Goal: Navigation & Orientation: Understand site structure

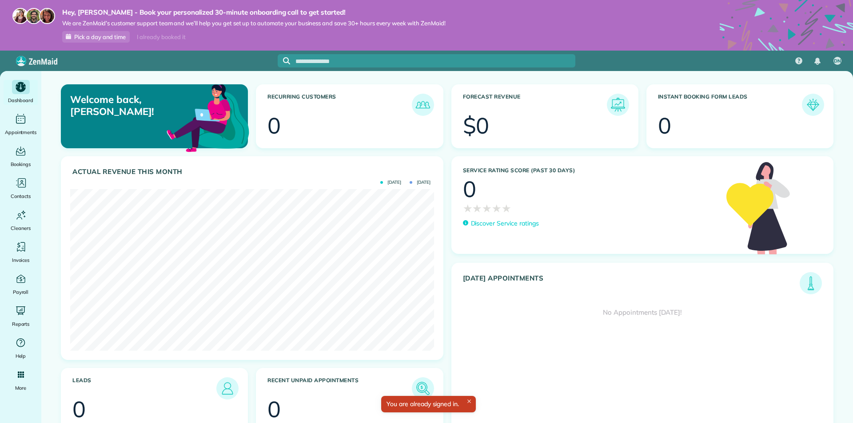
scroll to position [162, 363]
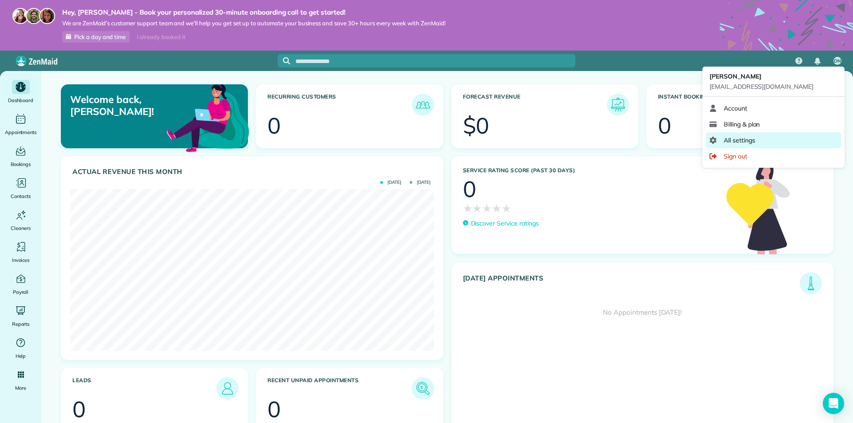
click at [737, 139] on span "All settings" at bounding box center [739, 140] width 32 height 9
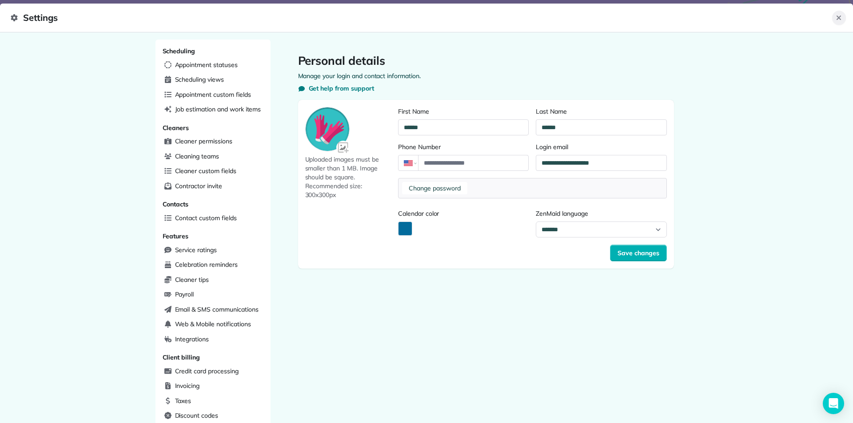
click at [836, 18] on icon "Close" at bounding box center [838, 17] width 7 height 7
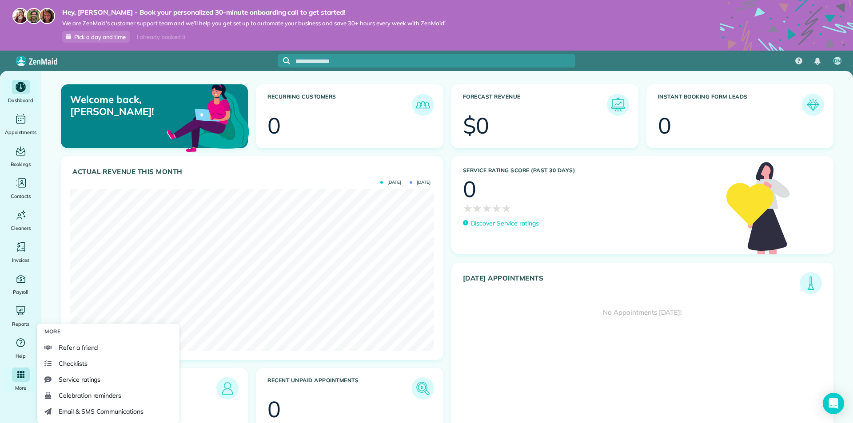
click at [20, 376] on icon "Main" at bounding box center [20, 375] width 8 height 8
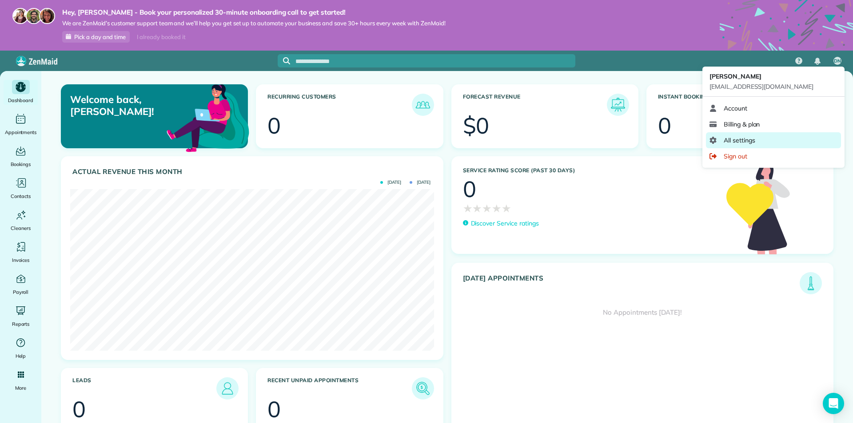
click at [739, 139] on span "All settings" at bounding box center [739, 140] width 32 height 9
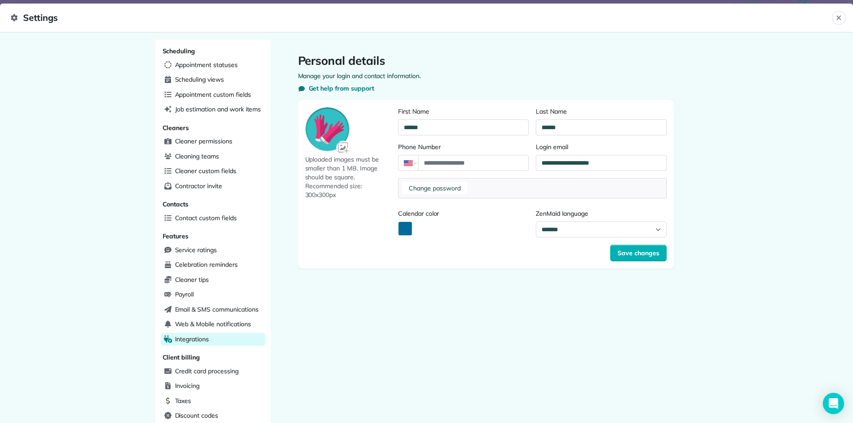
click at [199, 339] on span "Integrations" at bounding box center [192, 339] width 34 height 9
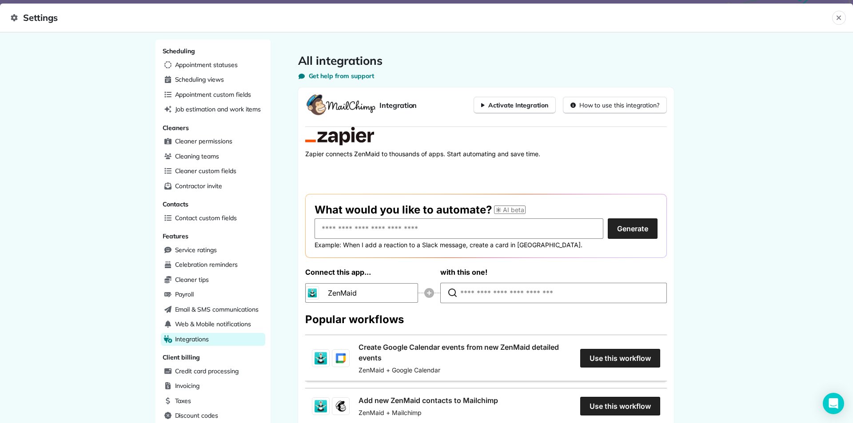
click at [189, 338] on span "Integrations" at bounding box center [192, 339] width 34 height 9
click at [205, 322] on span "Web & Mobile notifications" at bounding box center [213, 324] width 76 height 9
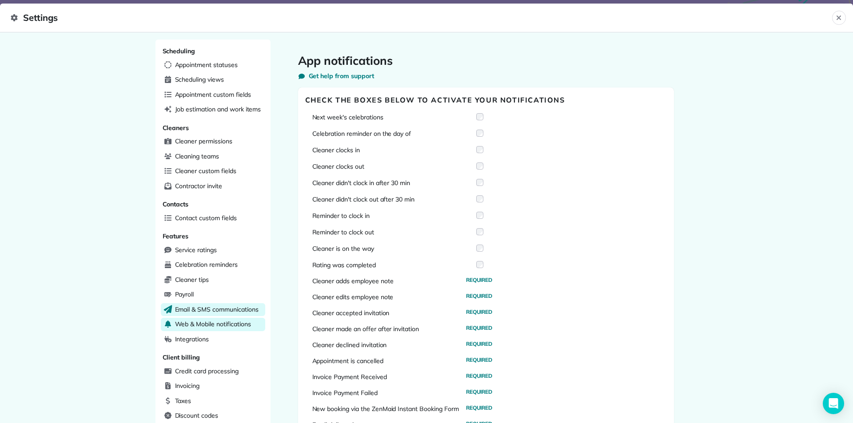
click at [203, 309] on span "Email & SMS communications" at bounding box center [216, 309] width 83 height 9
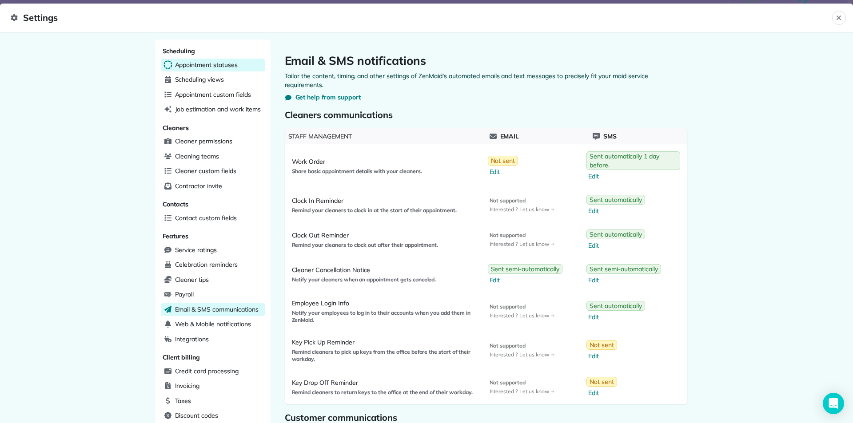
click at [206, 64] on span "Appointment statuses" at bounding box center [206, 64] width 63 height 9
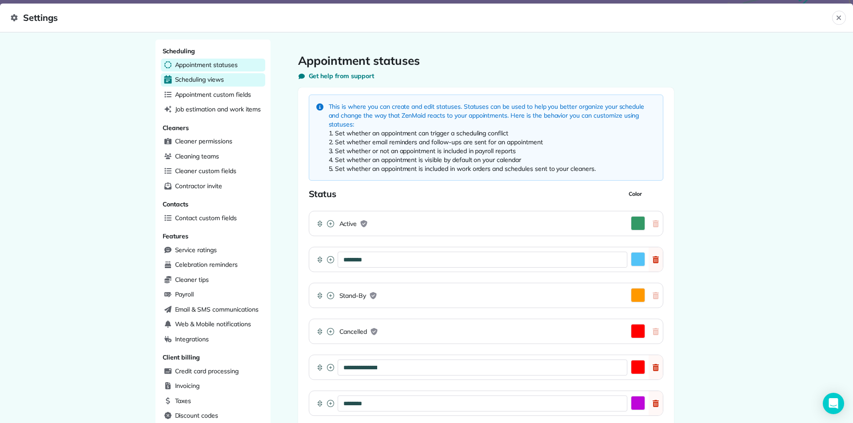
click at [208, 82] on span "Scheduling views" at bounding box center [199, 79] width 49 height 9
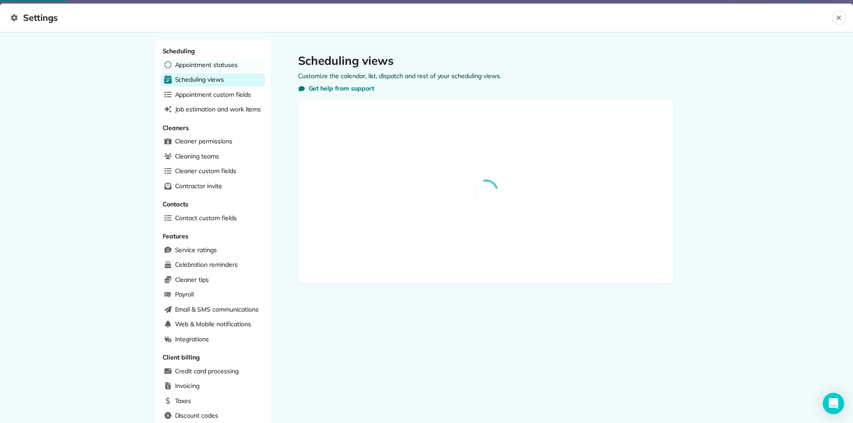
select select "**********"
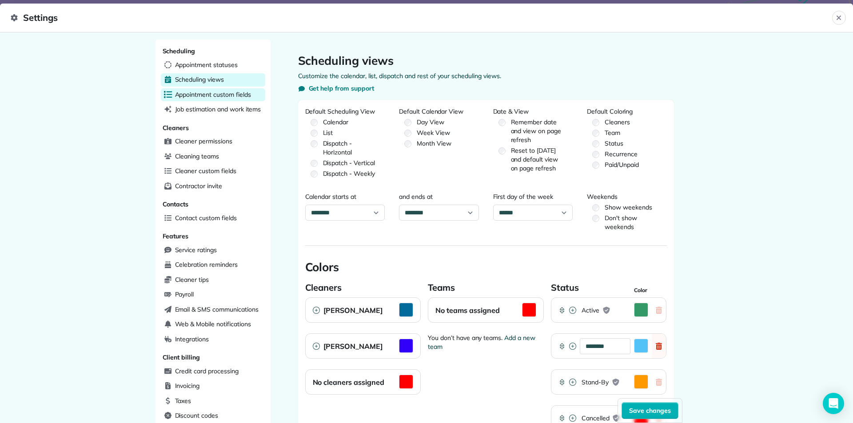
click at [211, 97] on span "Appointment custom fields" at bounding box center [213, 94] width 76 height 9
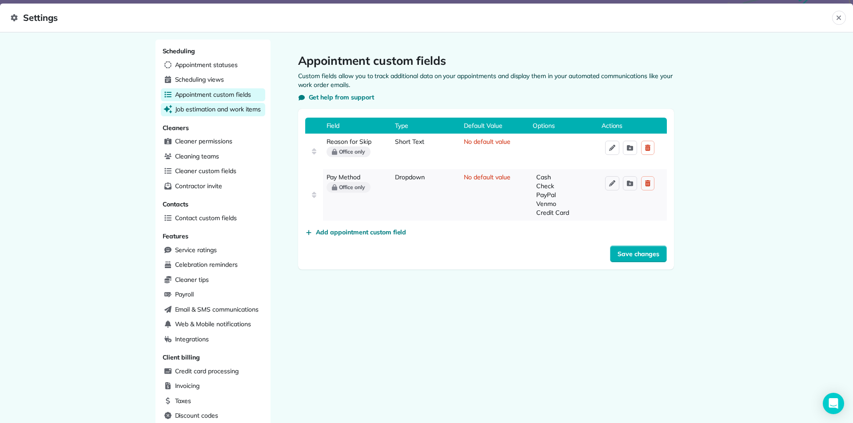
click at [210, 107] on span "Job estimation and work items" at bounding box center [218, 109] width 86 height 9
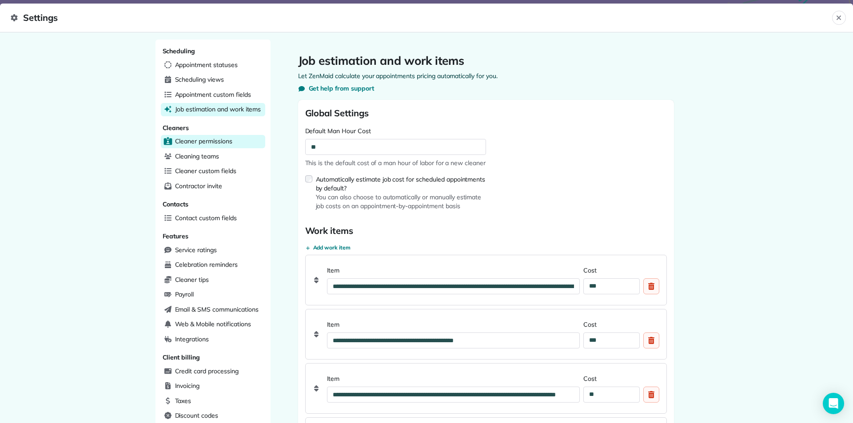
click at [198, 142] on span "Cleaner permissions" at bounding box center [203, 141] width 57 height 9
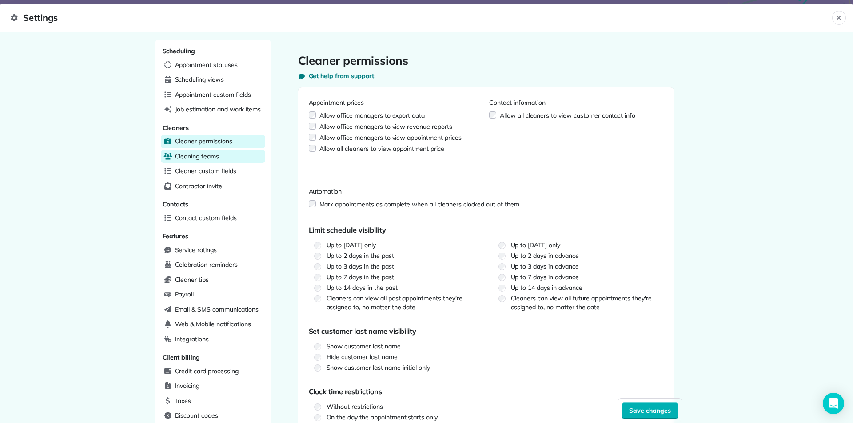
click at [199, 155] on span "Cleaning teams" at bounding box center [197, 156] width 44 height 9
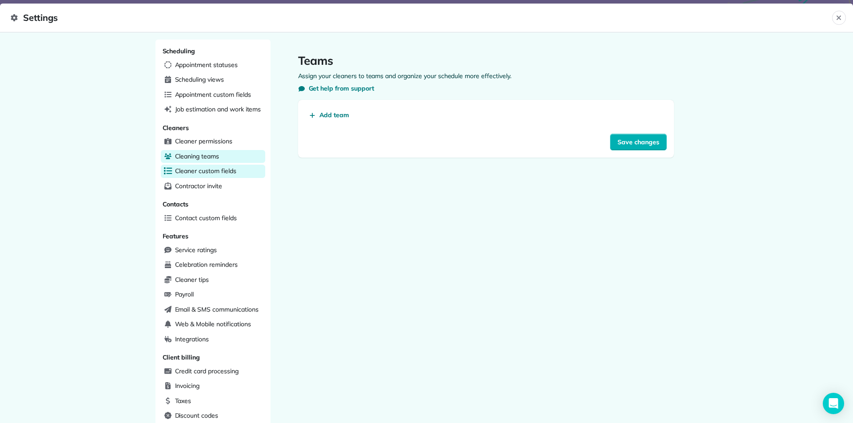
click at [212, 168] on span "Cleaner custom fields" at bounding box center [205, 171] width 61 height 9
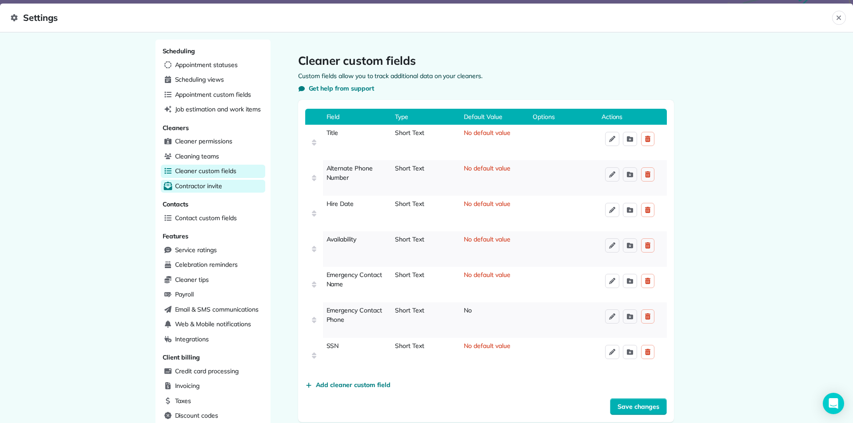
click at [199, 185] on span "Contractor invite" at bounding box center [198, 186] width 47 height 9
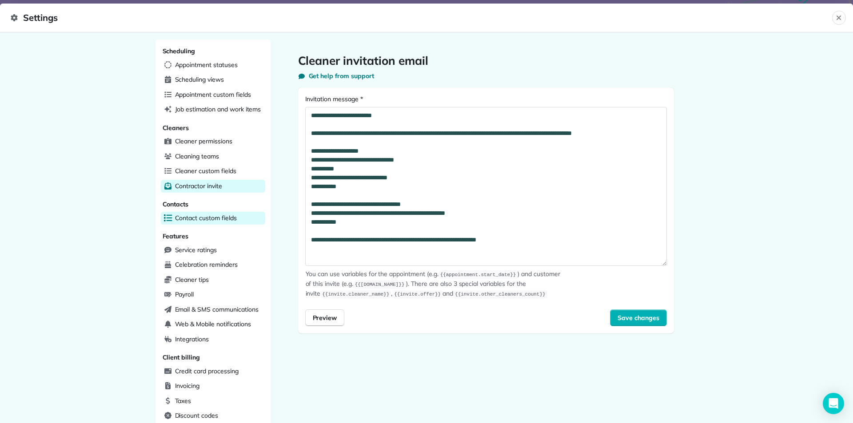
click at [190, 215] on span "Contact custom fields" at bounding box center [206, 218] width 62 height 9
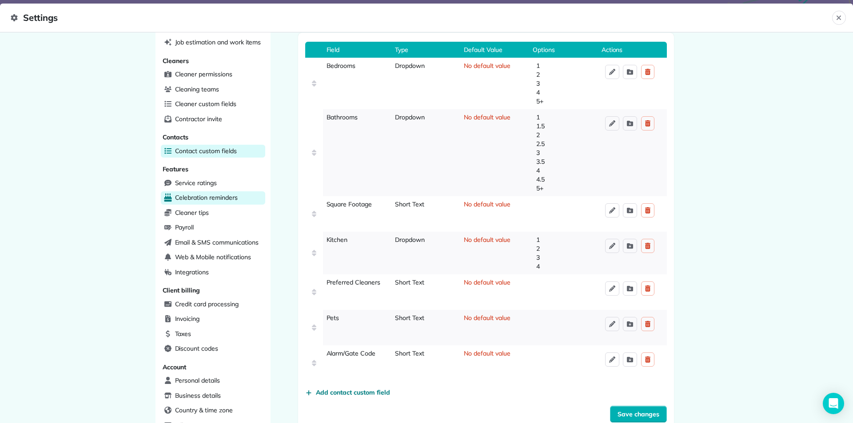
scroll to position [89, 0]
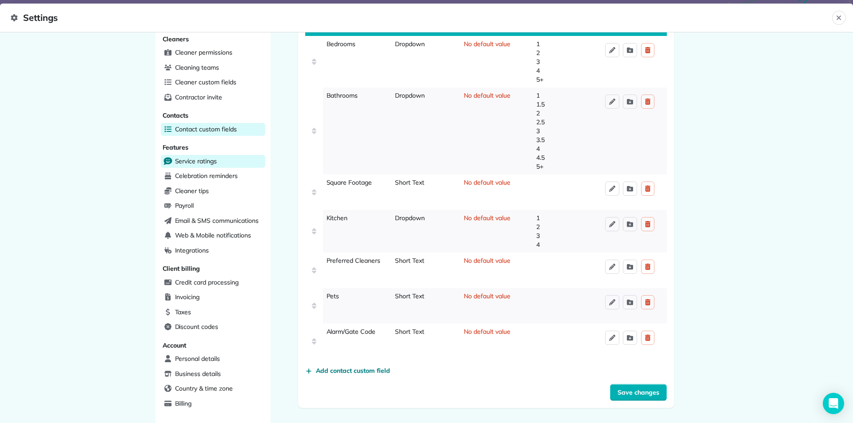
click at [204, 163] on span "Service ratings" at bounding box center [196, 161] width 42 height 9
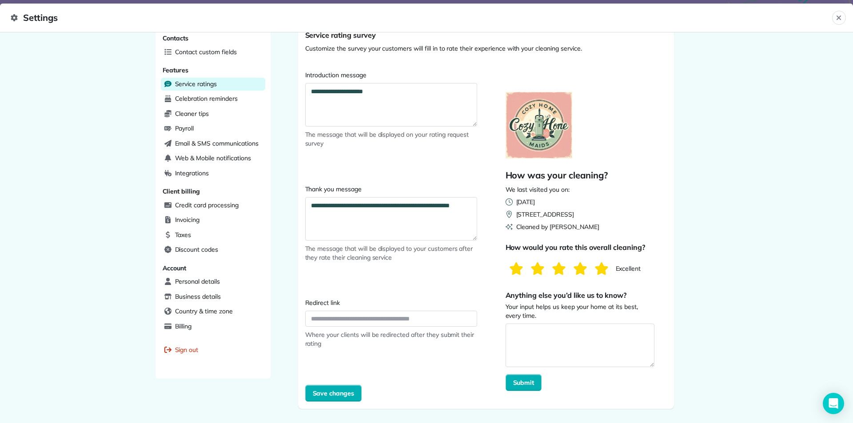
scroll to position [121, 0]
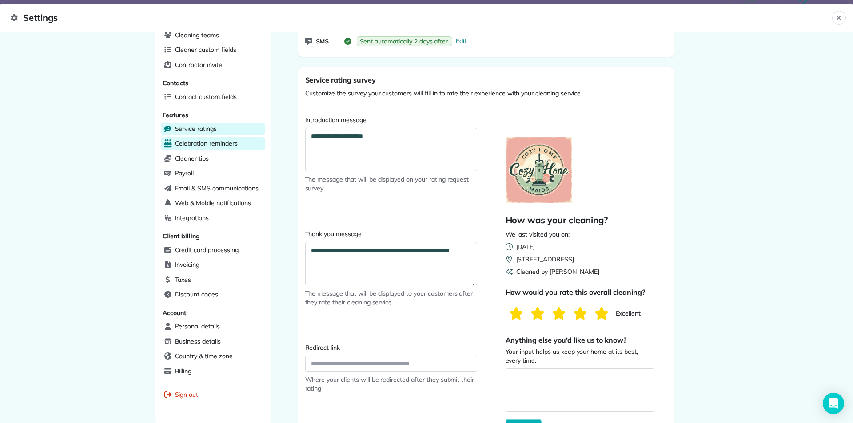
click at [218, 141] on span "Celebration reminders" at bounding box center [206, 143] width 63 height 9
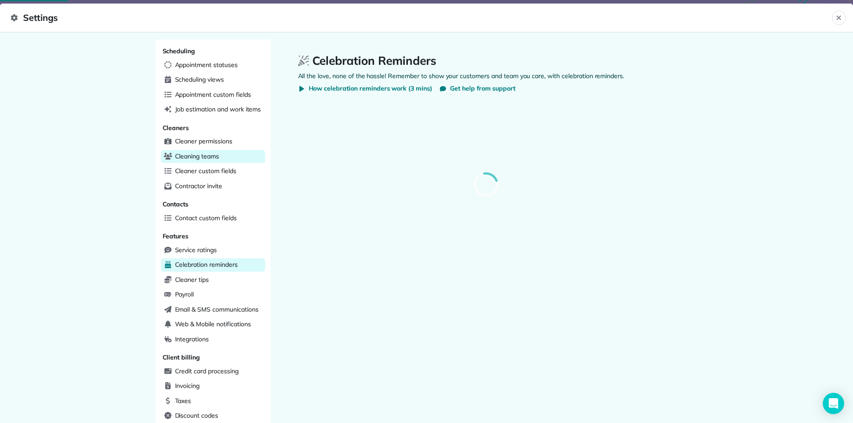
select select
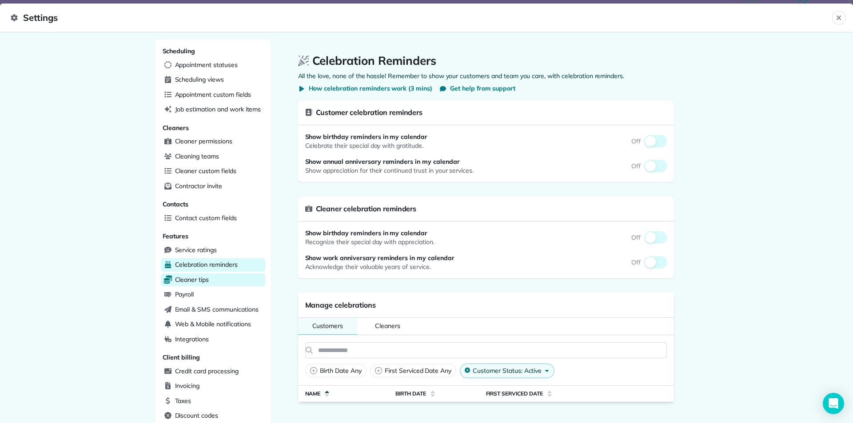
click at [204, 281] on span "Cleaner tips" at bounding box center [192, 279] width 34 height 9
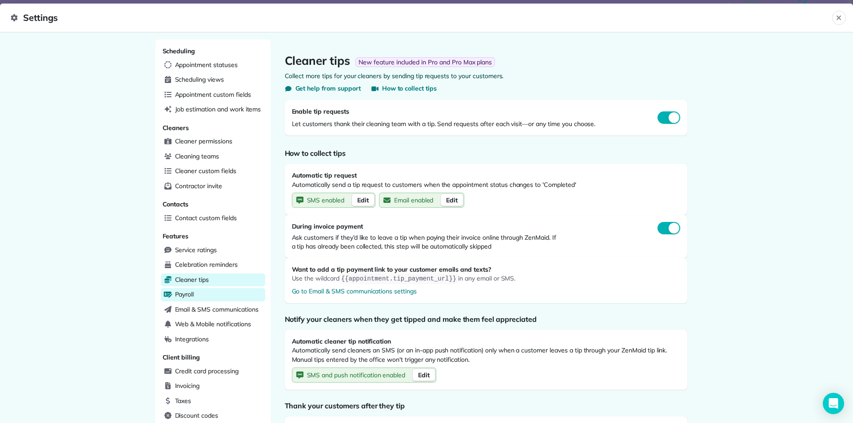
click at [185, 295] on span "Payroll" at bounding box center [184, 294] width 19 height 9
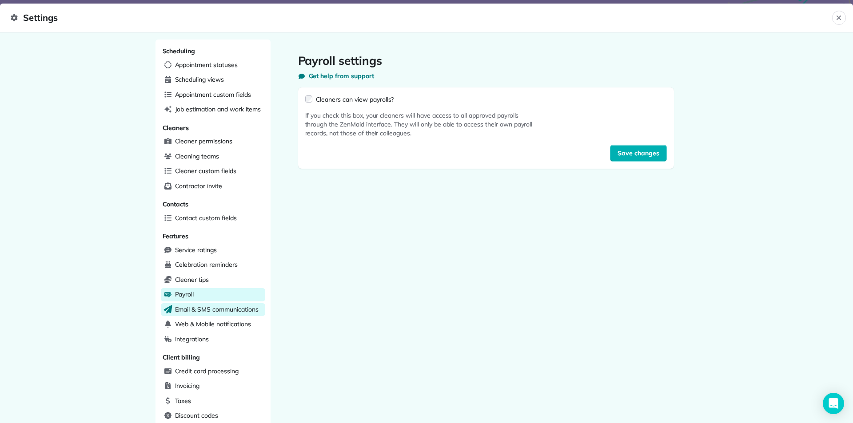
click at [180, 310] on span "Email & SMS communications" at bounding box center [216, 309] width 83 height 9
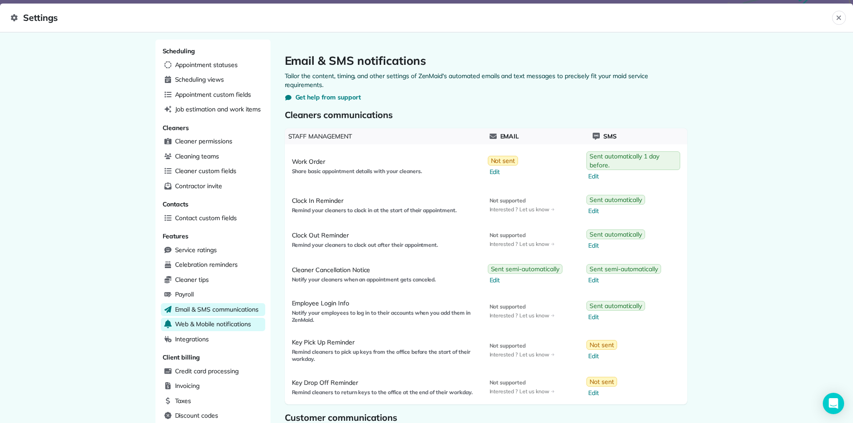
click at [192, 323] on span "Web & Mobile notifications" at bounding box center [213, 324] width 76 height 9
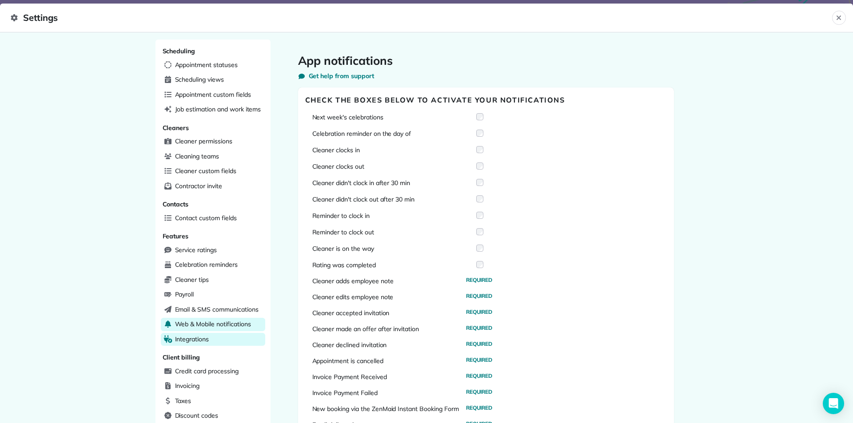
click at [195, 337] on span "Integrations" at bounding box center [192, 339] width 34 height 9
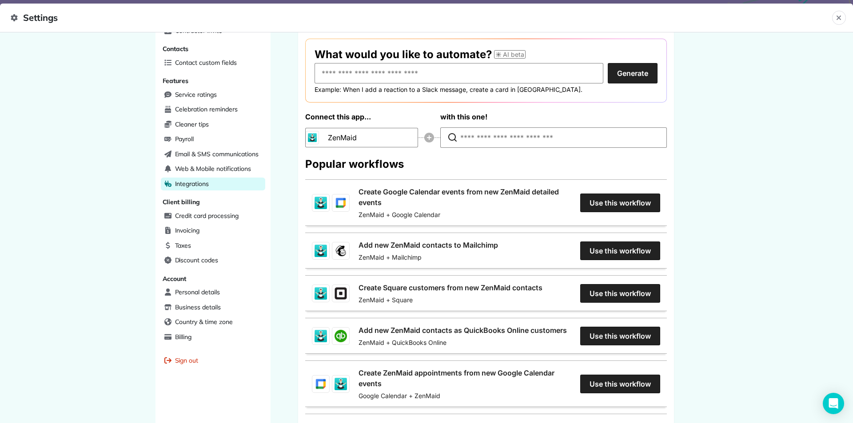
scroll to position [178, 0]
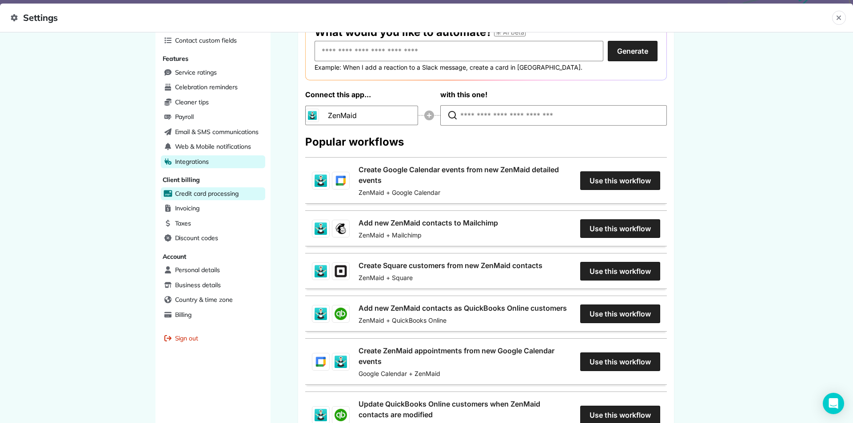
click at [200, 191] on span "Credit card processing" at bounding box center [207, 193] width 64 height 9
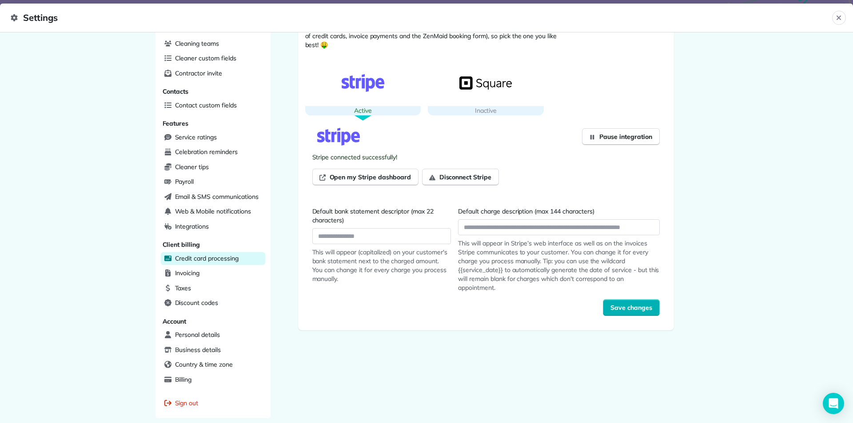
scroll to position [152, 0]
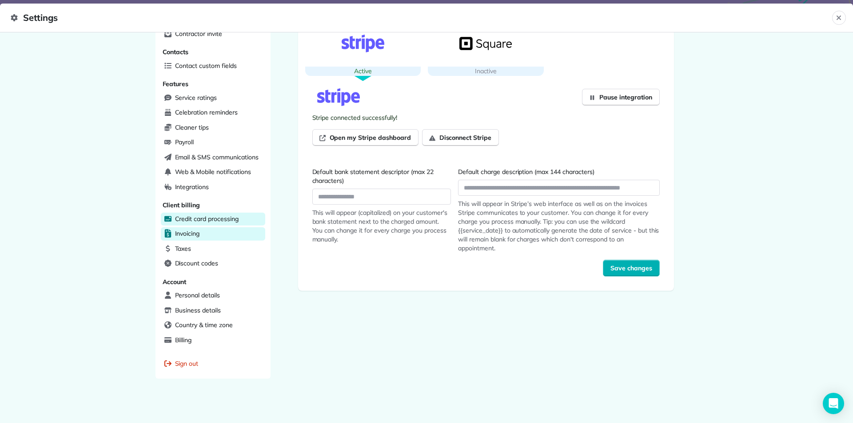
click at [185, 234] on span "Invoicing" at bounding box center [187, 233] width 25 height 9
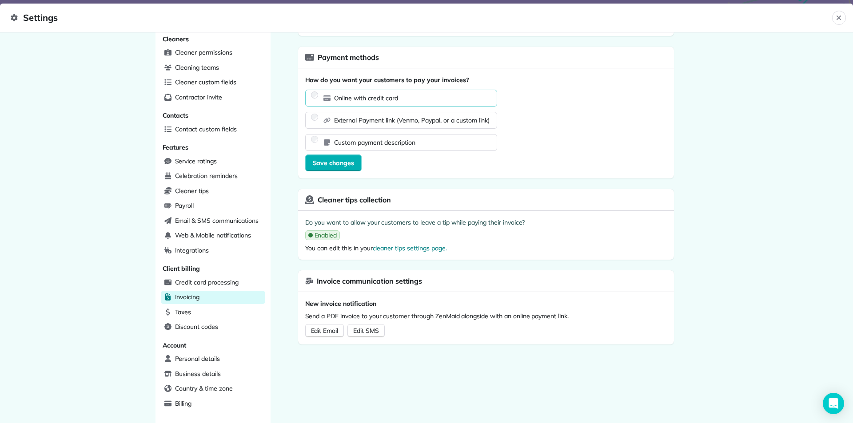
scroll to position [152, 0]
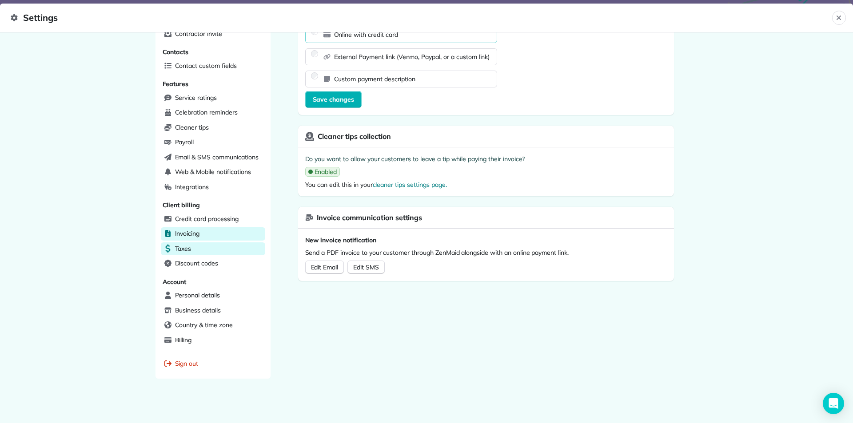
click at [182, 247] on span "Taxes" at bounding box center [183, 248] width 16 height 9
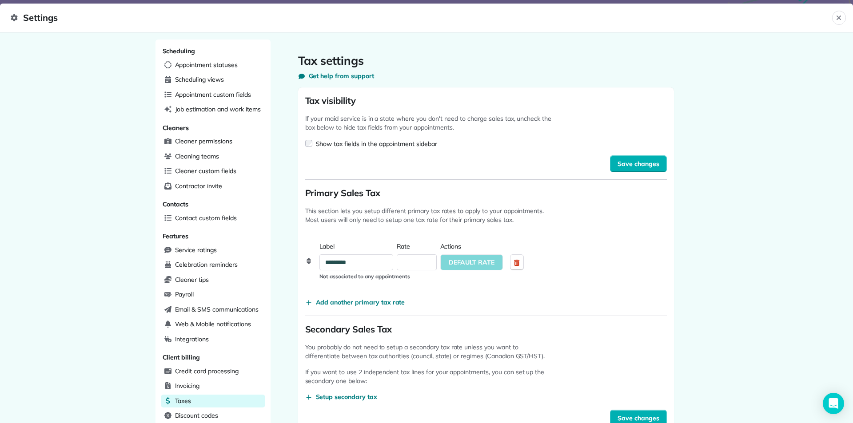
scroll to position [152, 0]
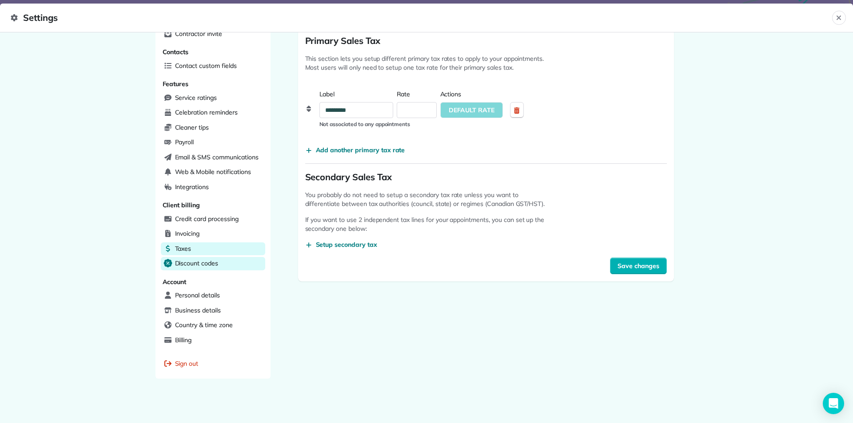
click at [193, 263] on span "Discount codes" at bounding box center [196, 263] width 43 height 9
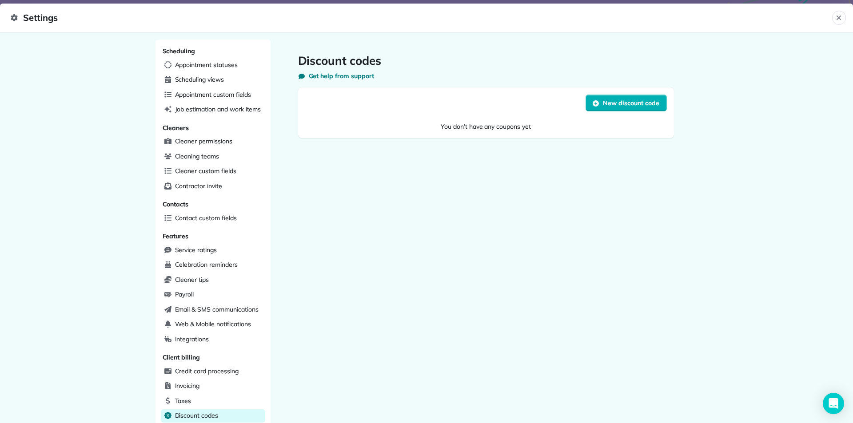
scroll to position [152, 0]
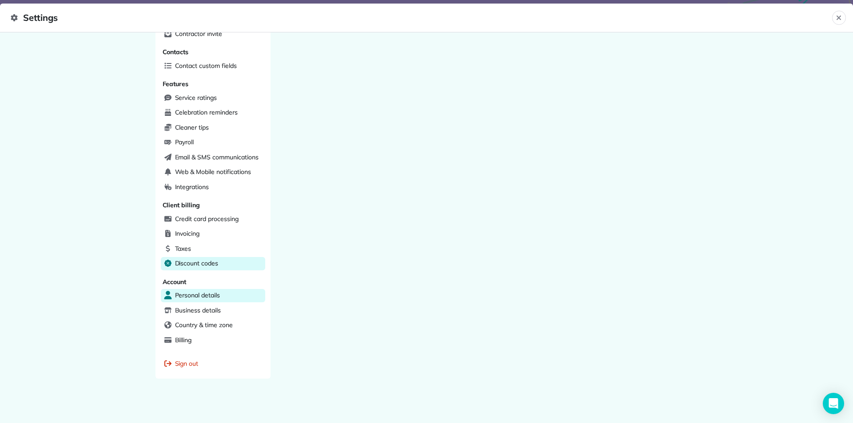
click at [195, 296] on span "Personal details" at bounding box center [197, 295] width 45 height 9
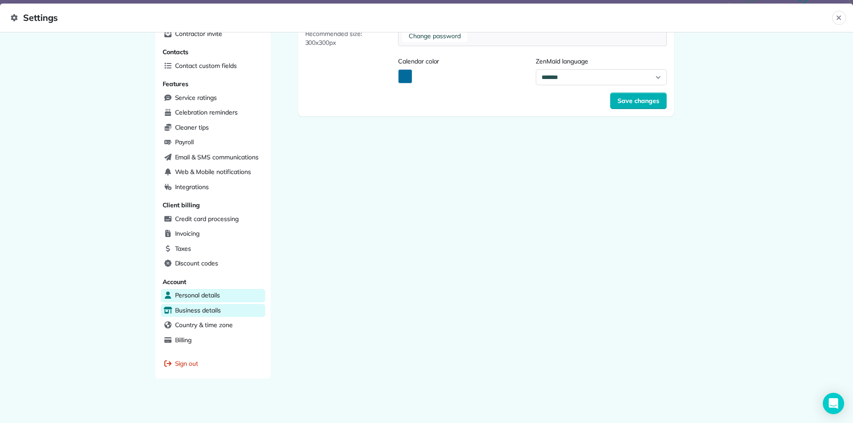
click at [191, 309] on span "Business details" at bounding box center [198, 310] width 46 height 9
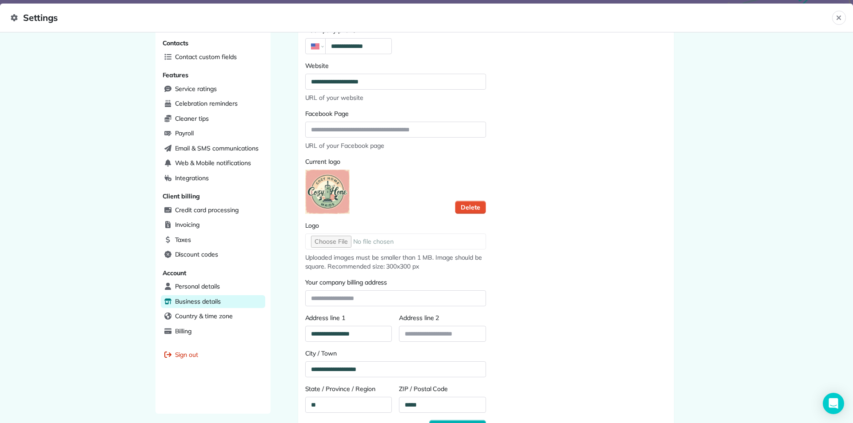
scroll to position [196, 0]
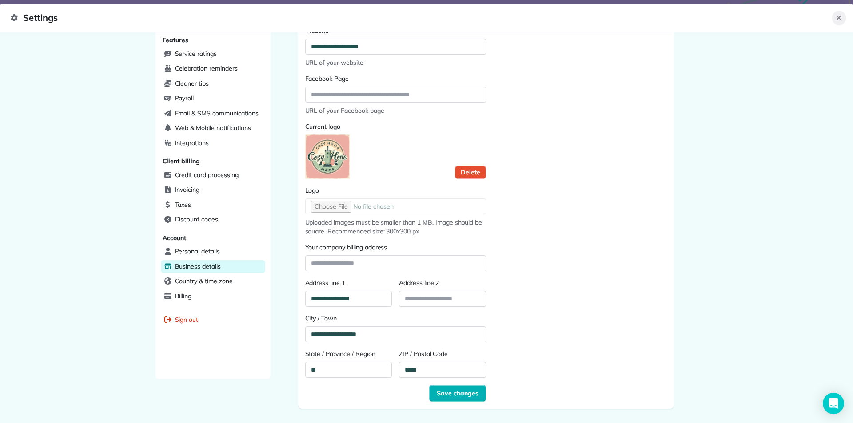
click at [839, 17] on icon "Close" at bounding box center [838, 18] width 4 height 4
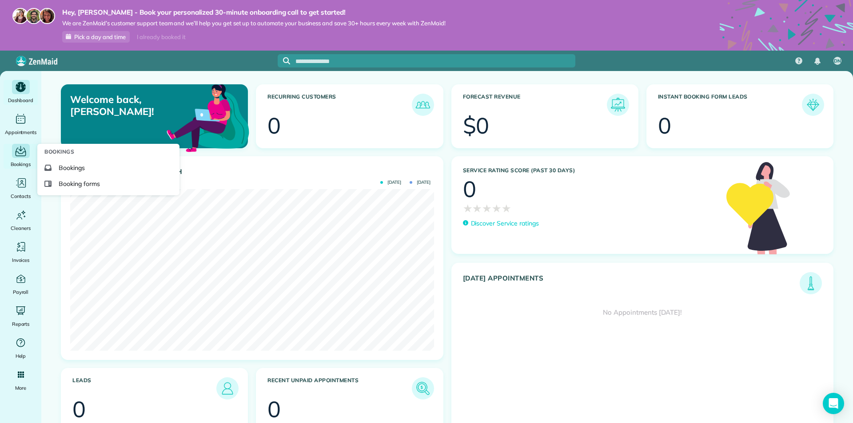
click at [20, 156] on icon "Main" at bounding box center [21, 151] width 14 height 13
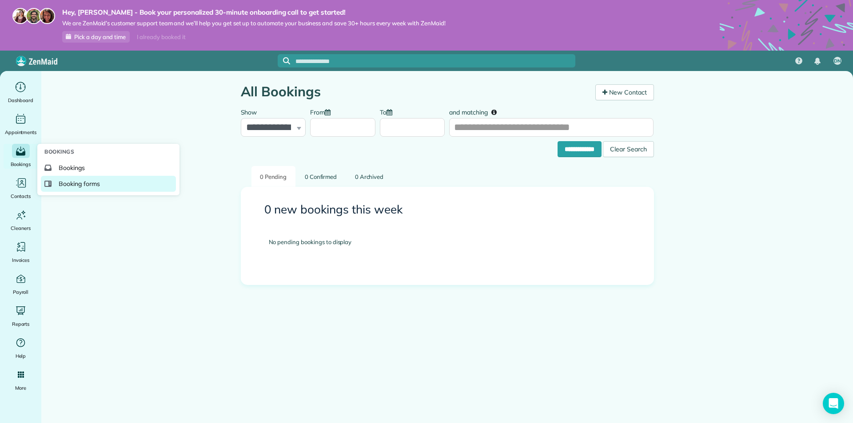
click at [72, 183] on span "Booking forms" at bounding box center [79, 183] width 41 height 9
